Goal: Information Seeking & Learning: Learn about a topic

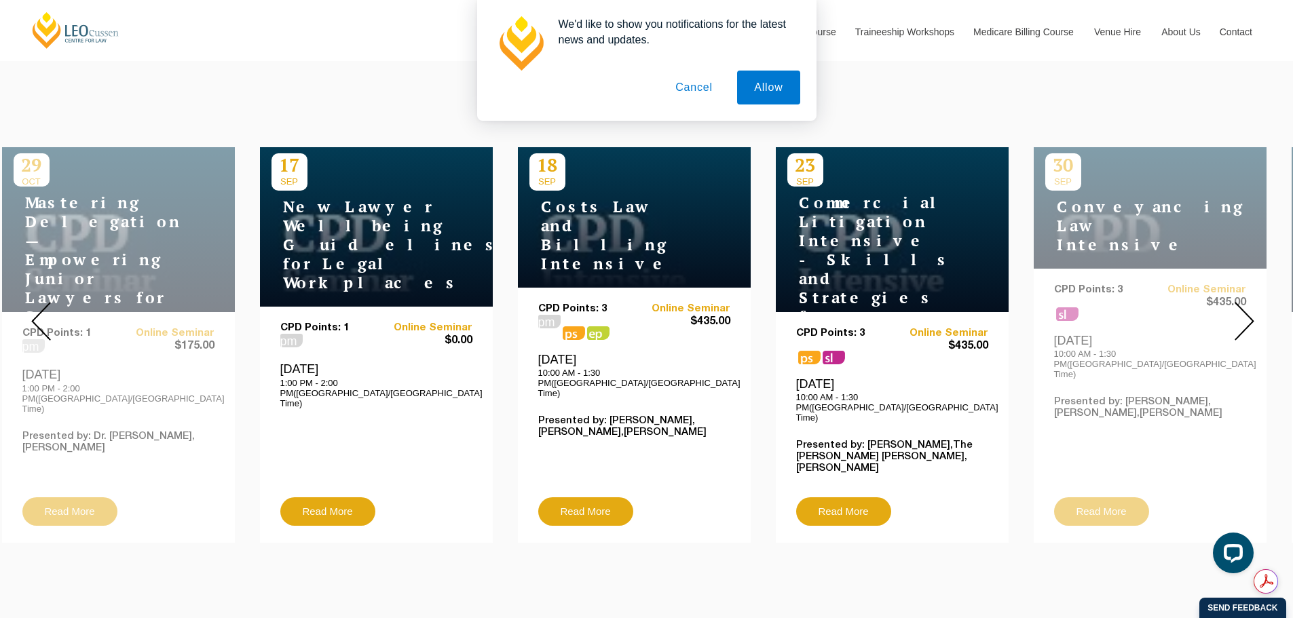
click at [851, 309] on img at bounding box center [1245, 321] width 20 height 39
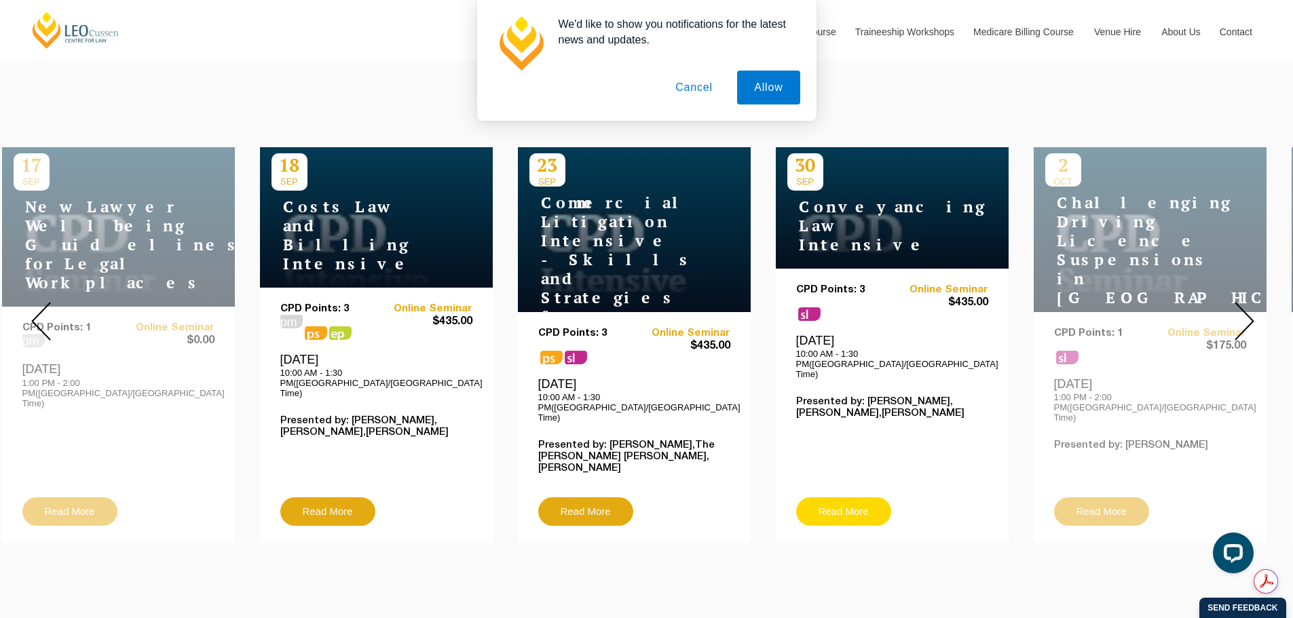
click at [849, 466] on link "Read More" at bounding box center [843, 512] width 95 height 29
click at [851, 313] on img at bounding box center [1245, 321] width 20 height 39
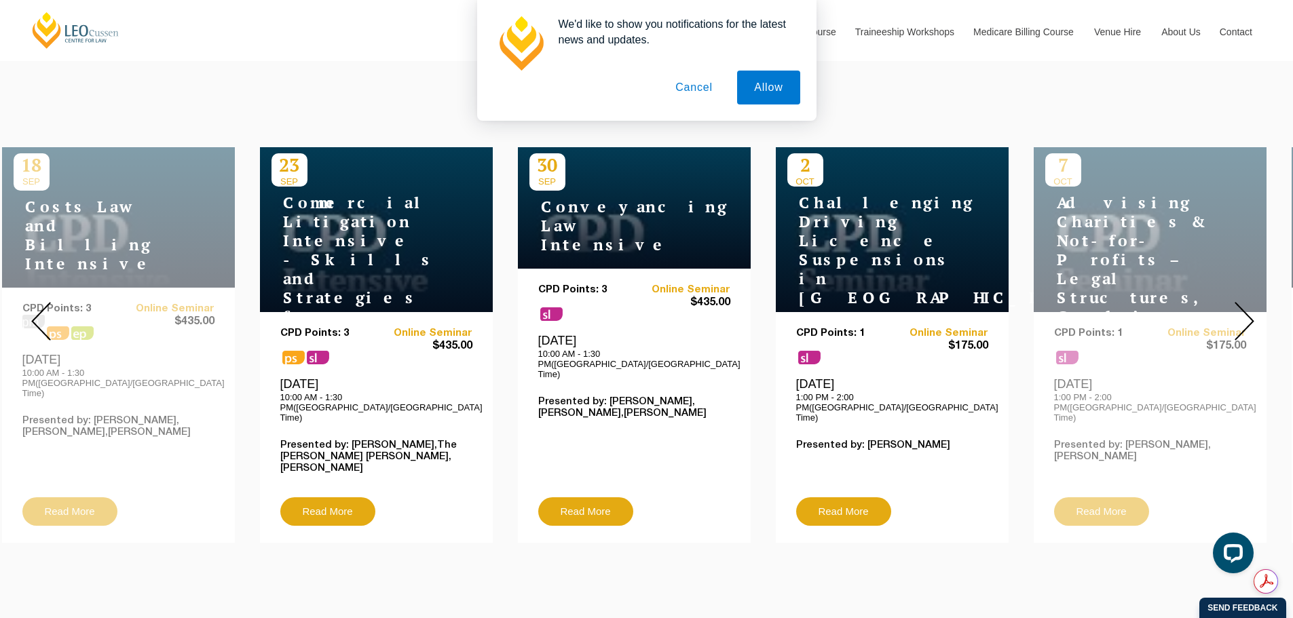
click at [851, 312] on img at bounding box center [1245, 321] width 20 height 39
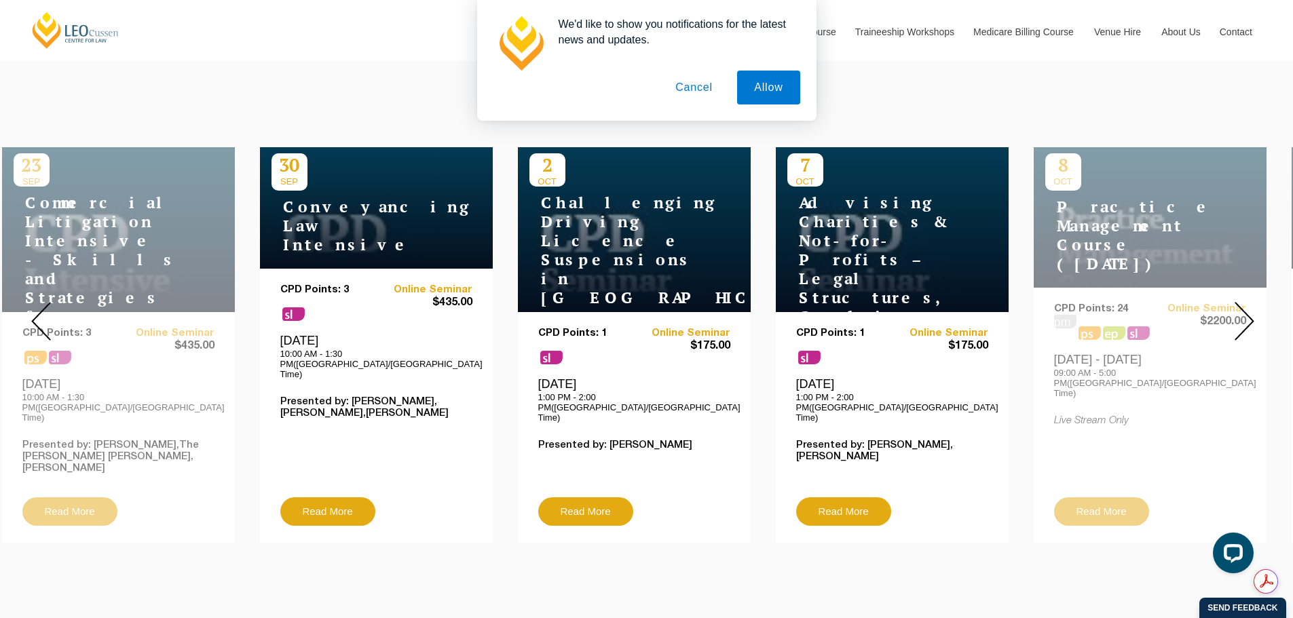
click at [851, 311] on img at bounding box center [1245, 321] width 20 height 39
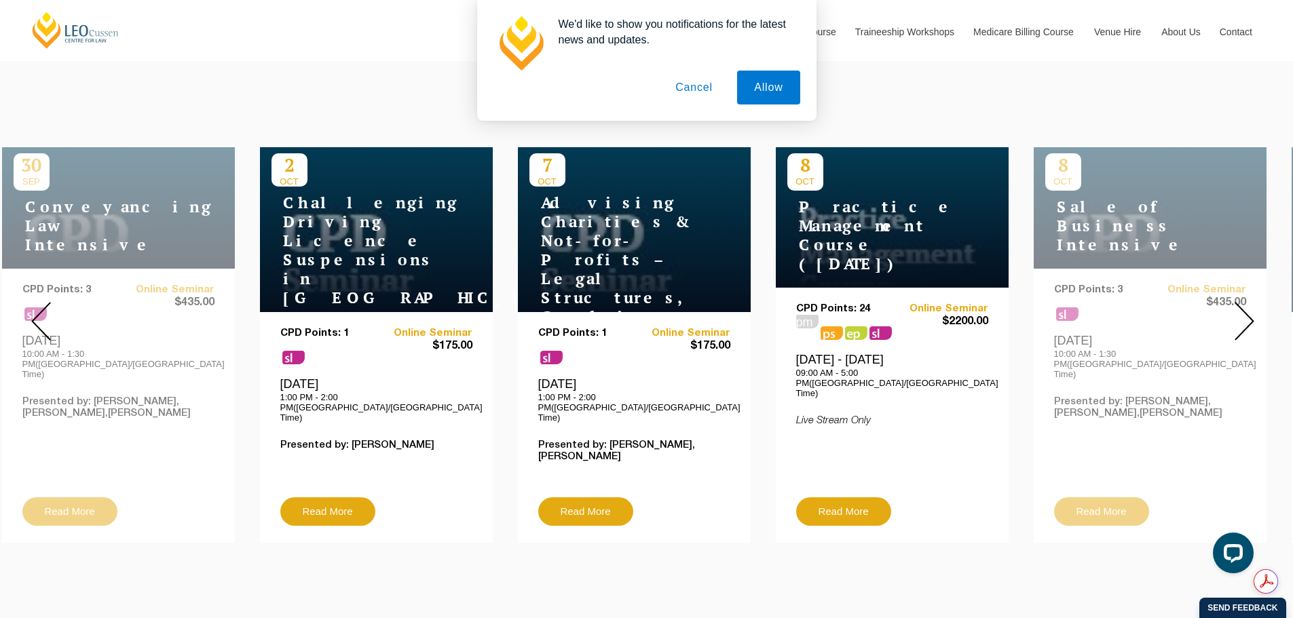
click at [851, 311] on img at bounding box center [1245, 321] width 20 height 39
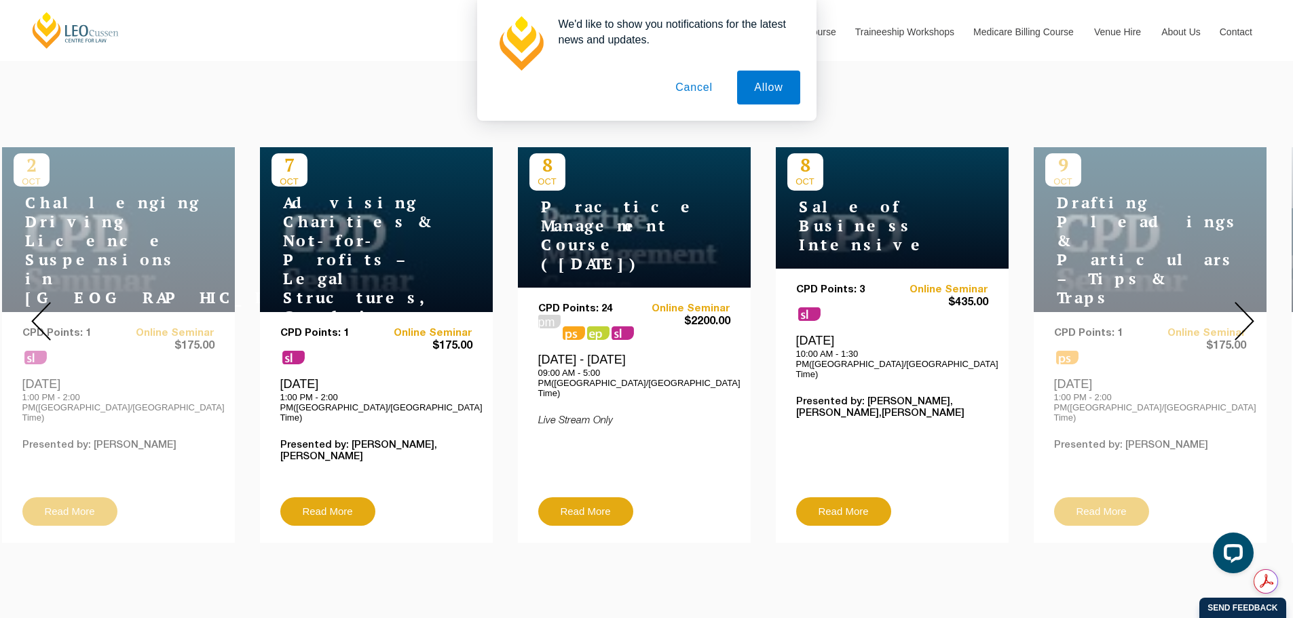
click at [851, 310] on img at bounding box center [1245, 321] width 20 height 39
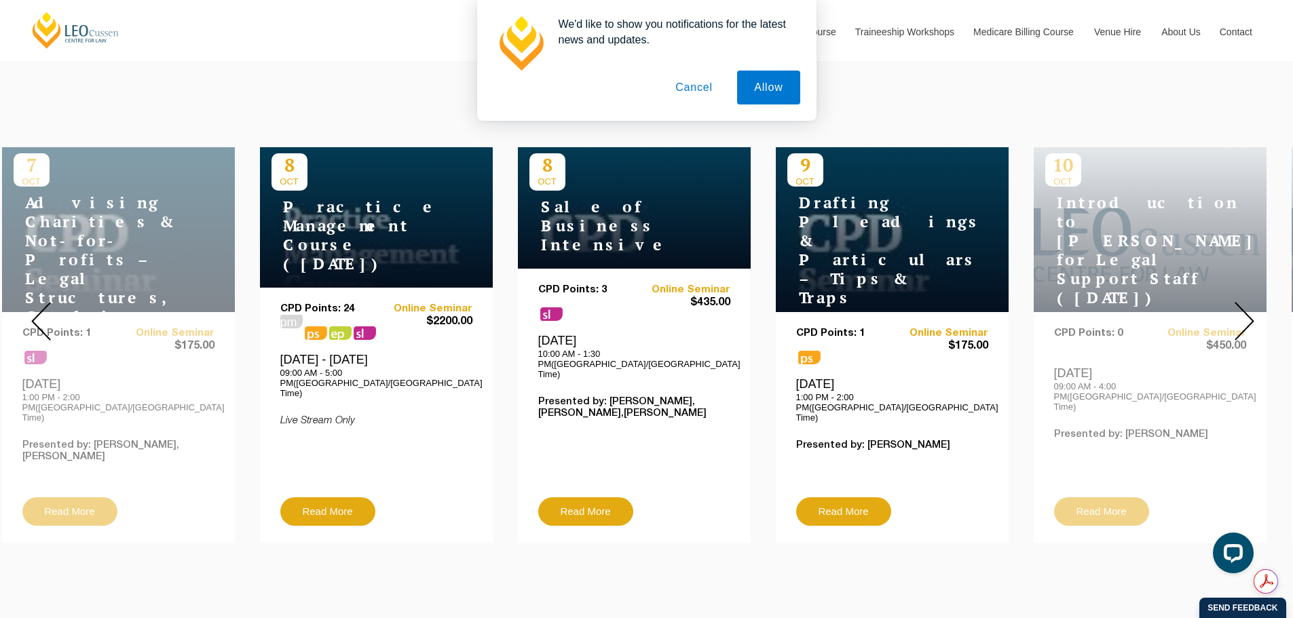
click at [851, 310] on img at bounding box center [1245, 321] width 20 height 39
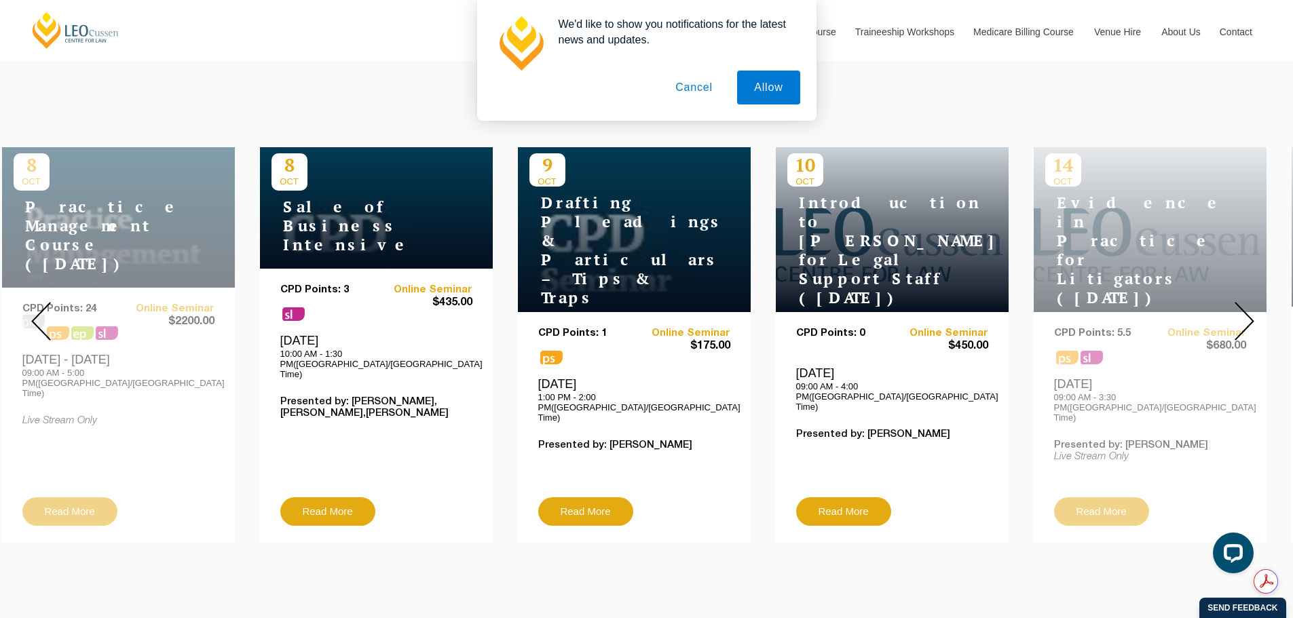
click at [851, 310] on img at bounding box center [1245, 321] width 20 height 39
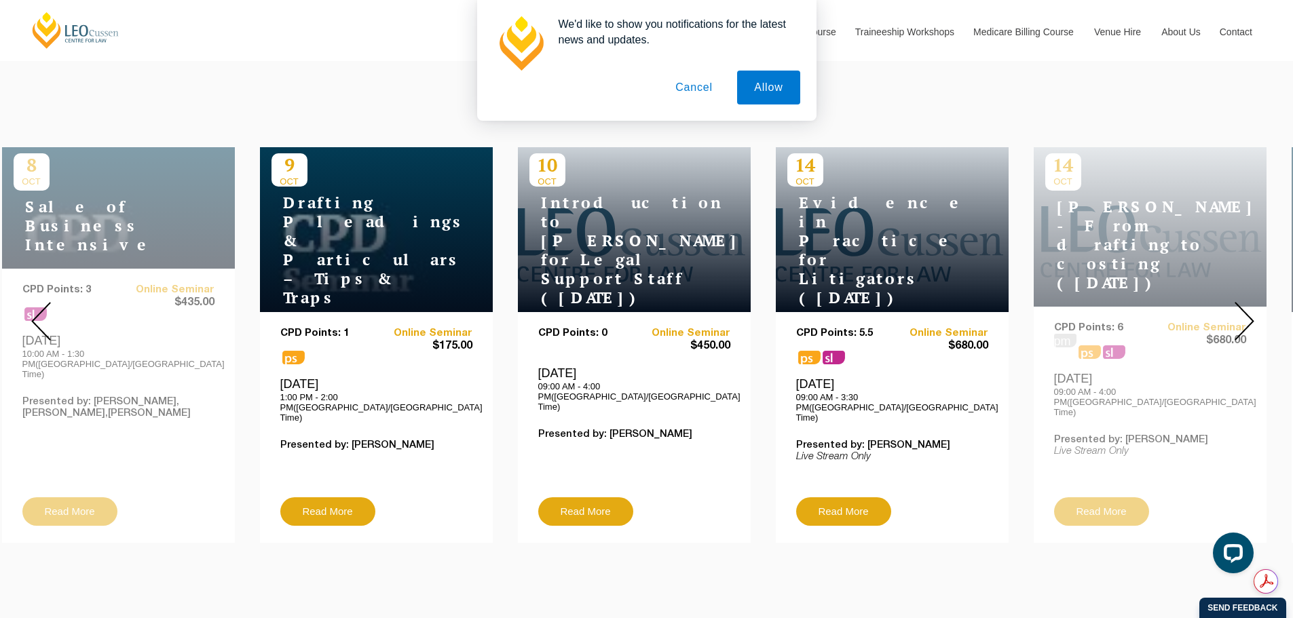
click at [851, 311] on img at bounding box center [1245, 321] width 20 height 39
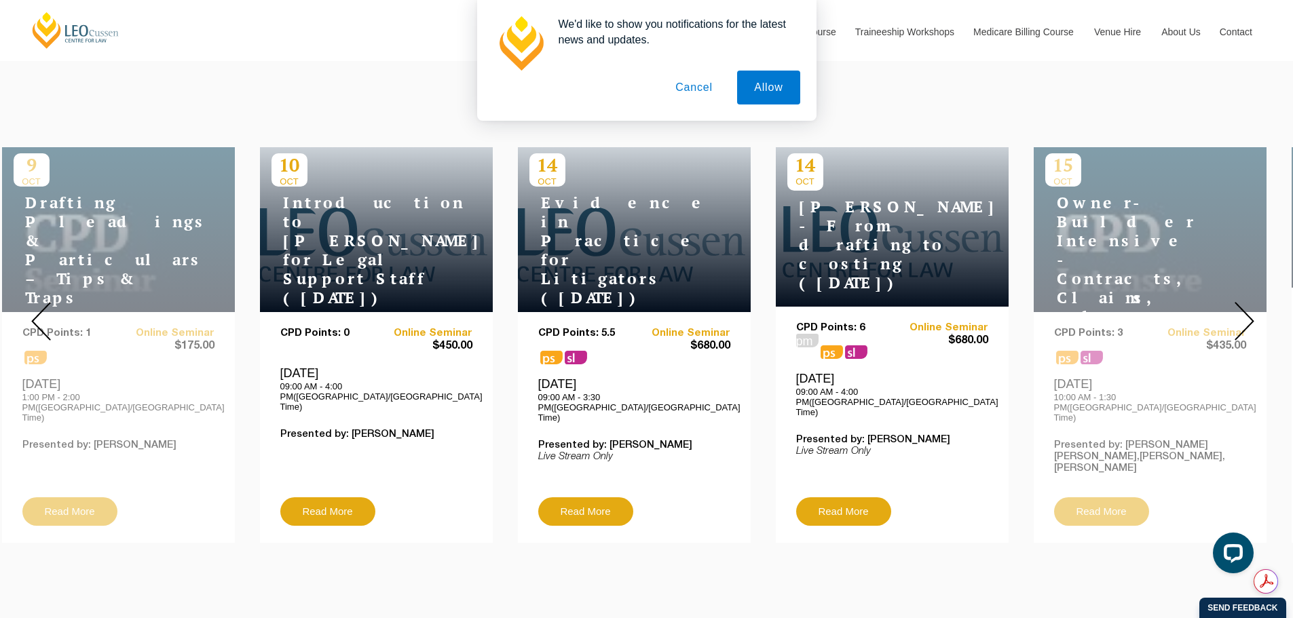
click at [851, 310] on img at bounding box center [1245, 321] width 20 height 39
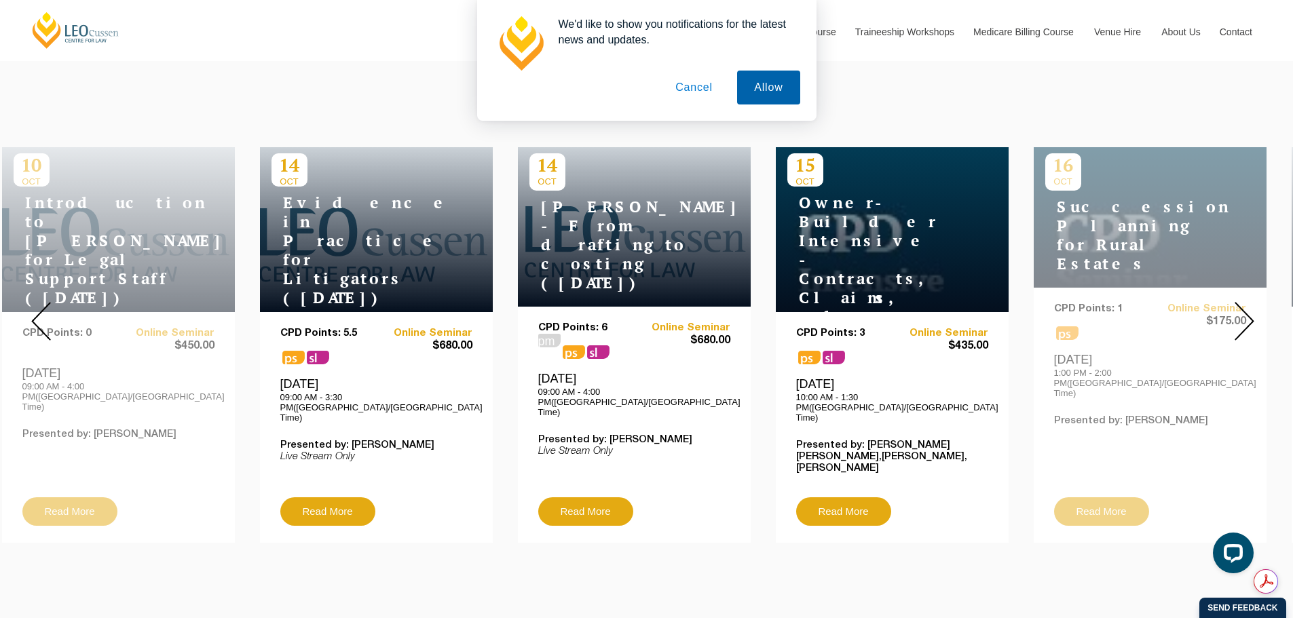
click at [762, 84] on button "Allow" at bounding box center [768, 88] width 62 height 34
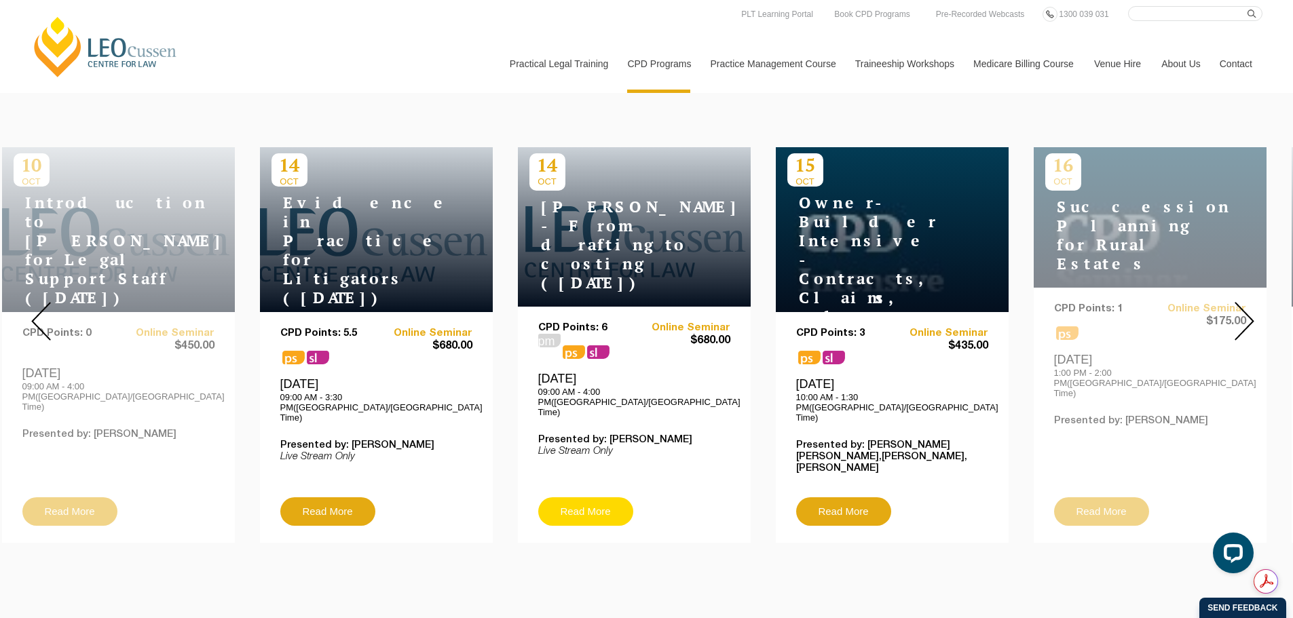
click at [578, 466] on link "Read More" at bounding box center [585, 512] width 95 height 29
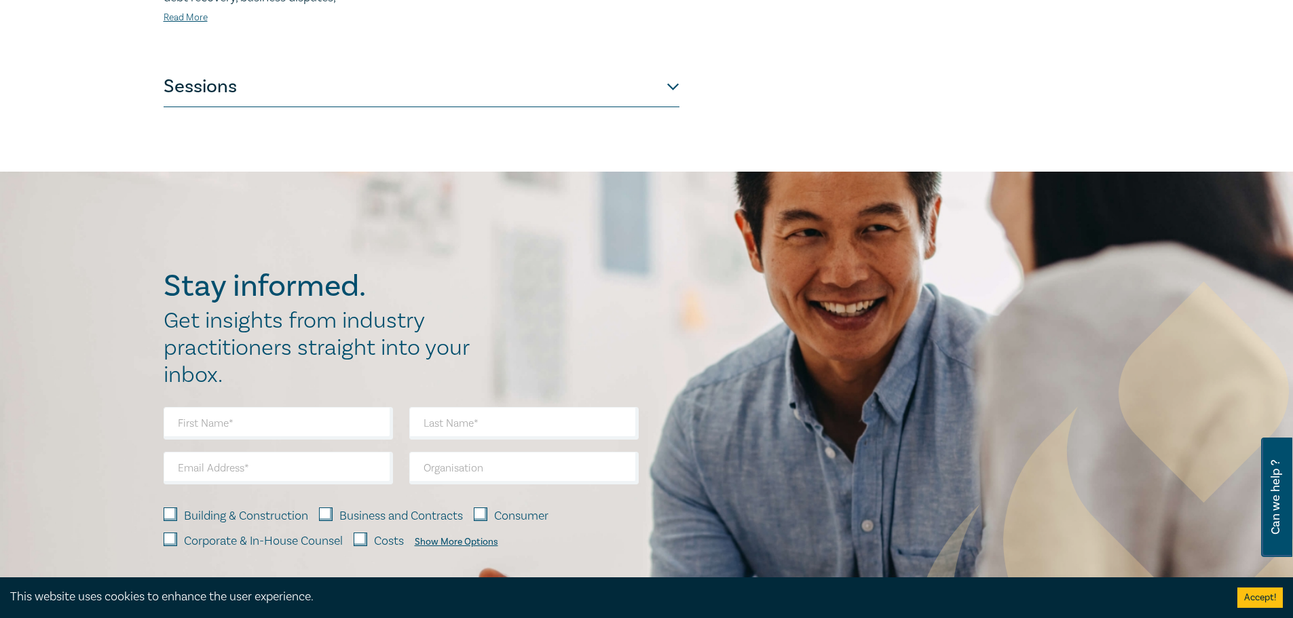
scroll to position [815, 0]
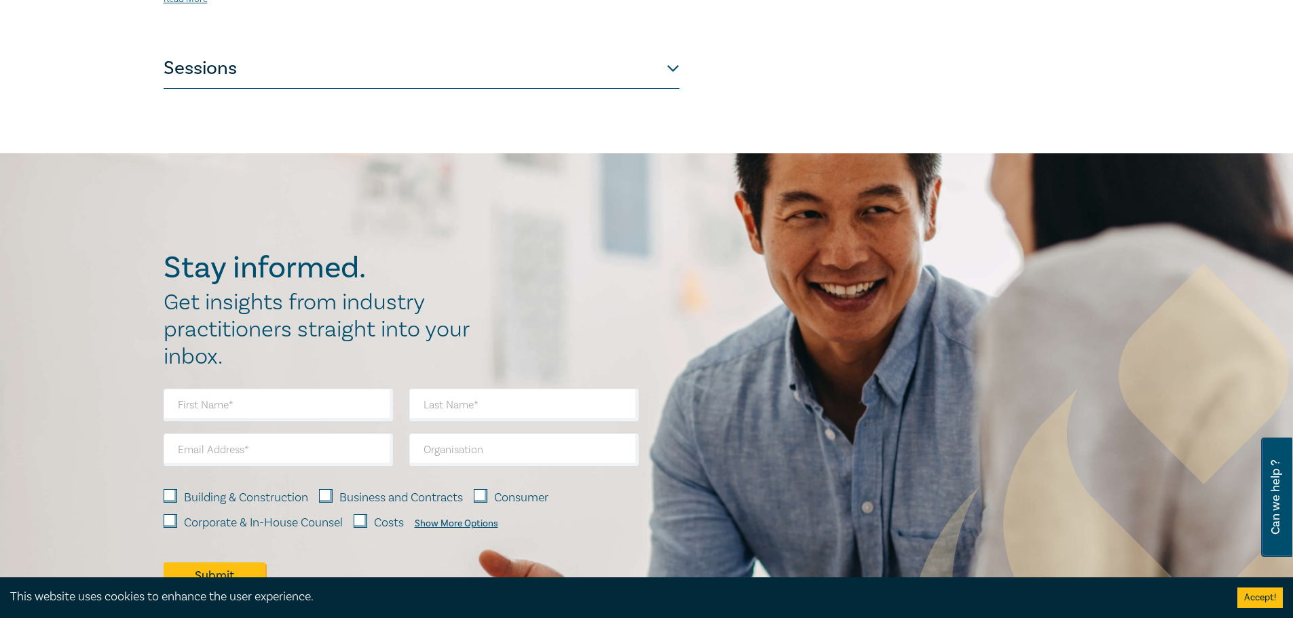
click at [671, 52] on button "Sessions" at bounding box center [422, 68] width 516 height 41
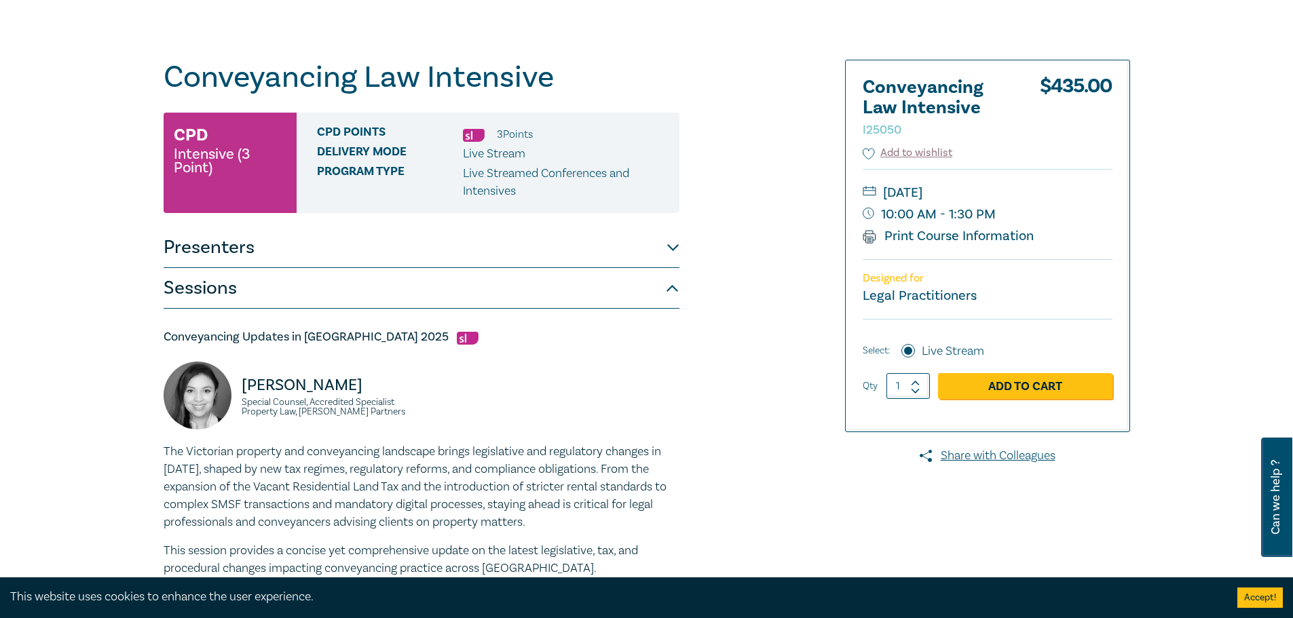
scroll to position [0, 0]
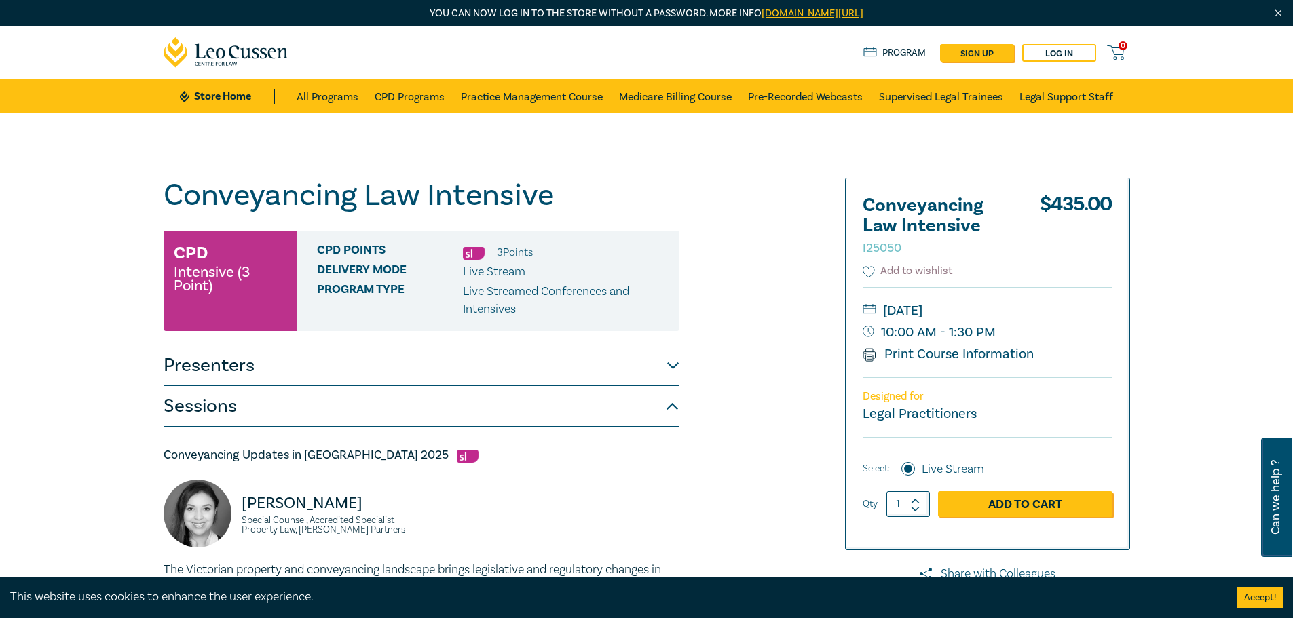
drag, startPoint x: 314, startPoint y: 385, endPoint x: 660, endPoint y: 186, distance: 398.7
click at [660, 185] on h1 "Conveyancing Law Intensive I25050" at bounding box center [422, 195] width 516 height 35
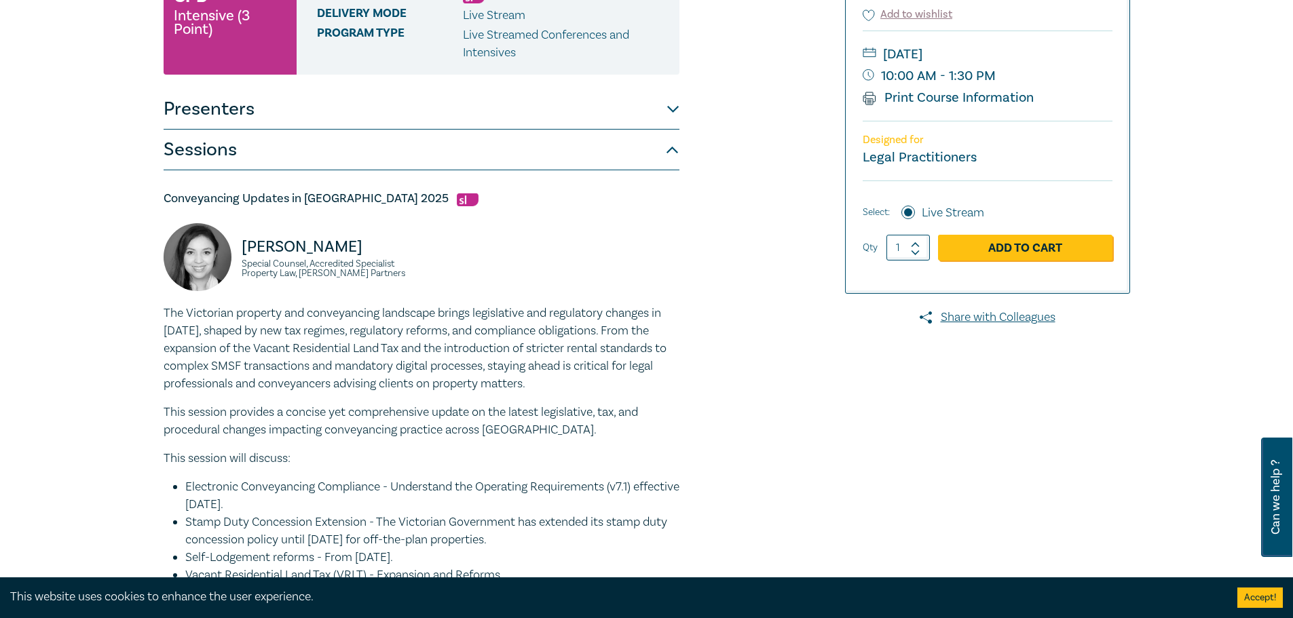
scroll to position [407, 0]
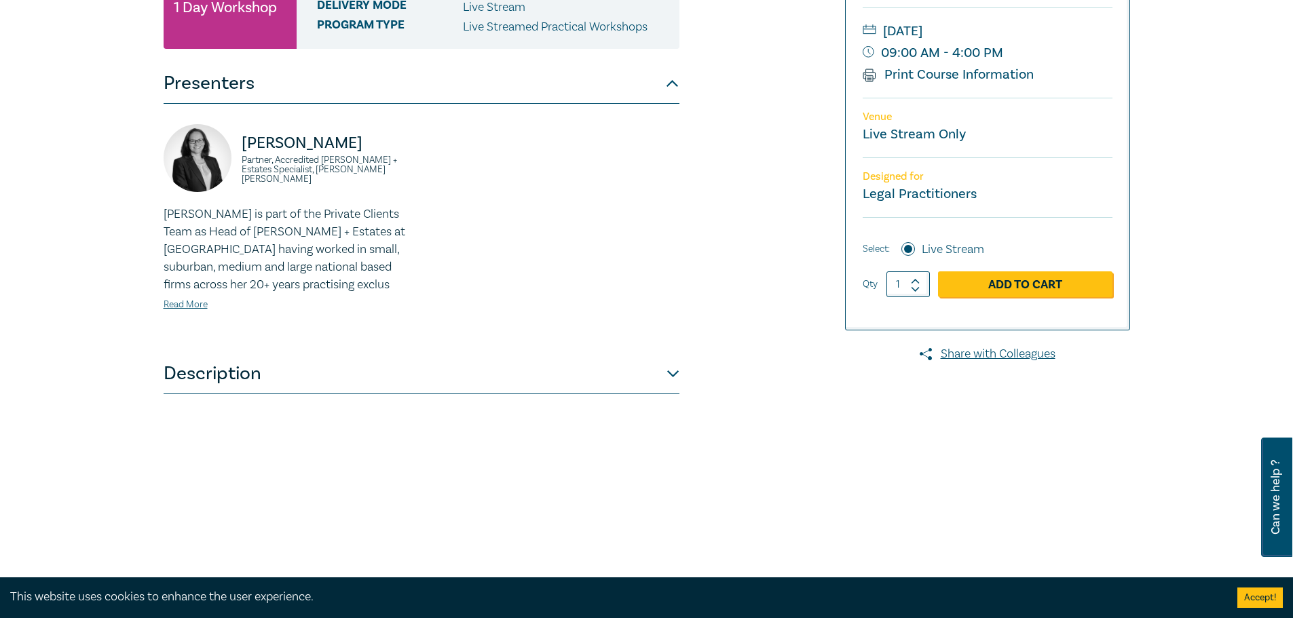
scroll to position [339, 0]
